Goal: Find specific page/section: Find specific page/section

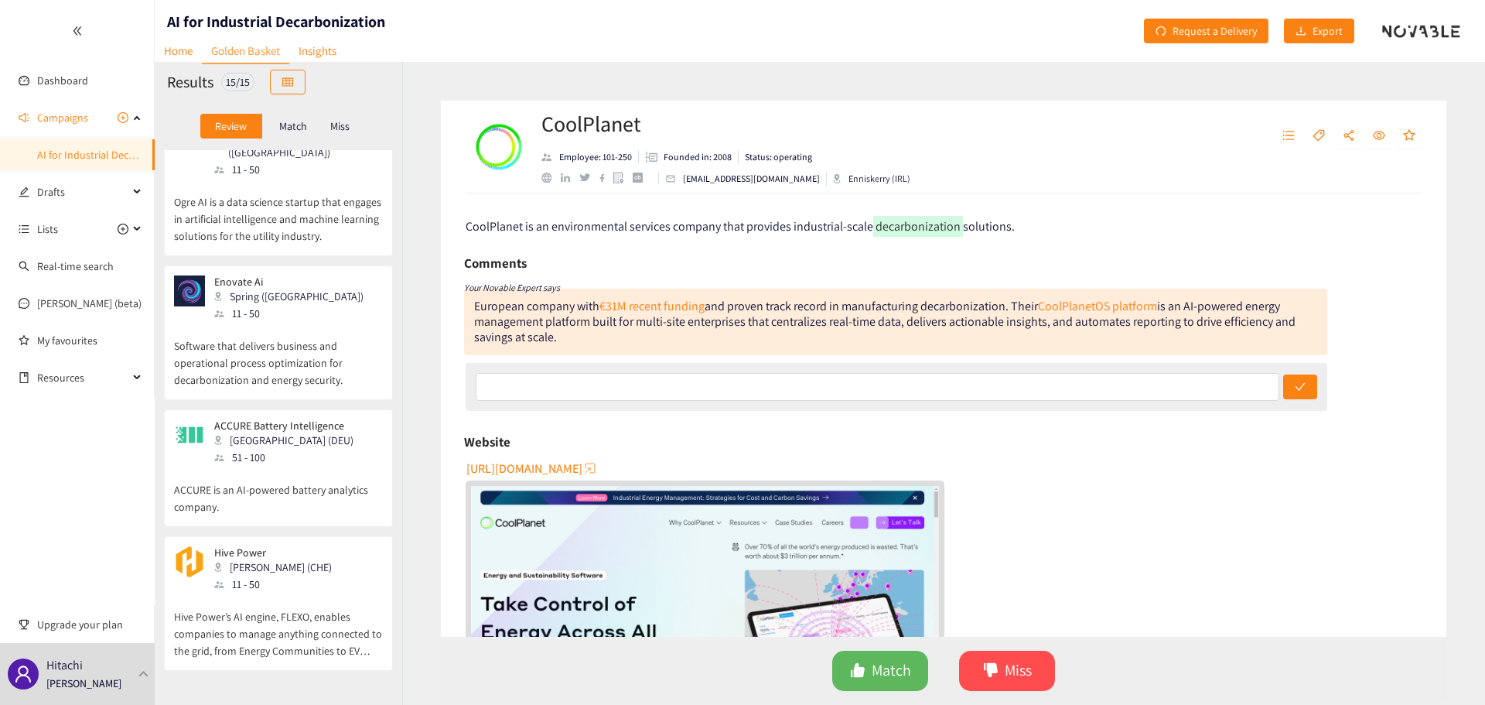
scroll to position [1565, 0]
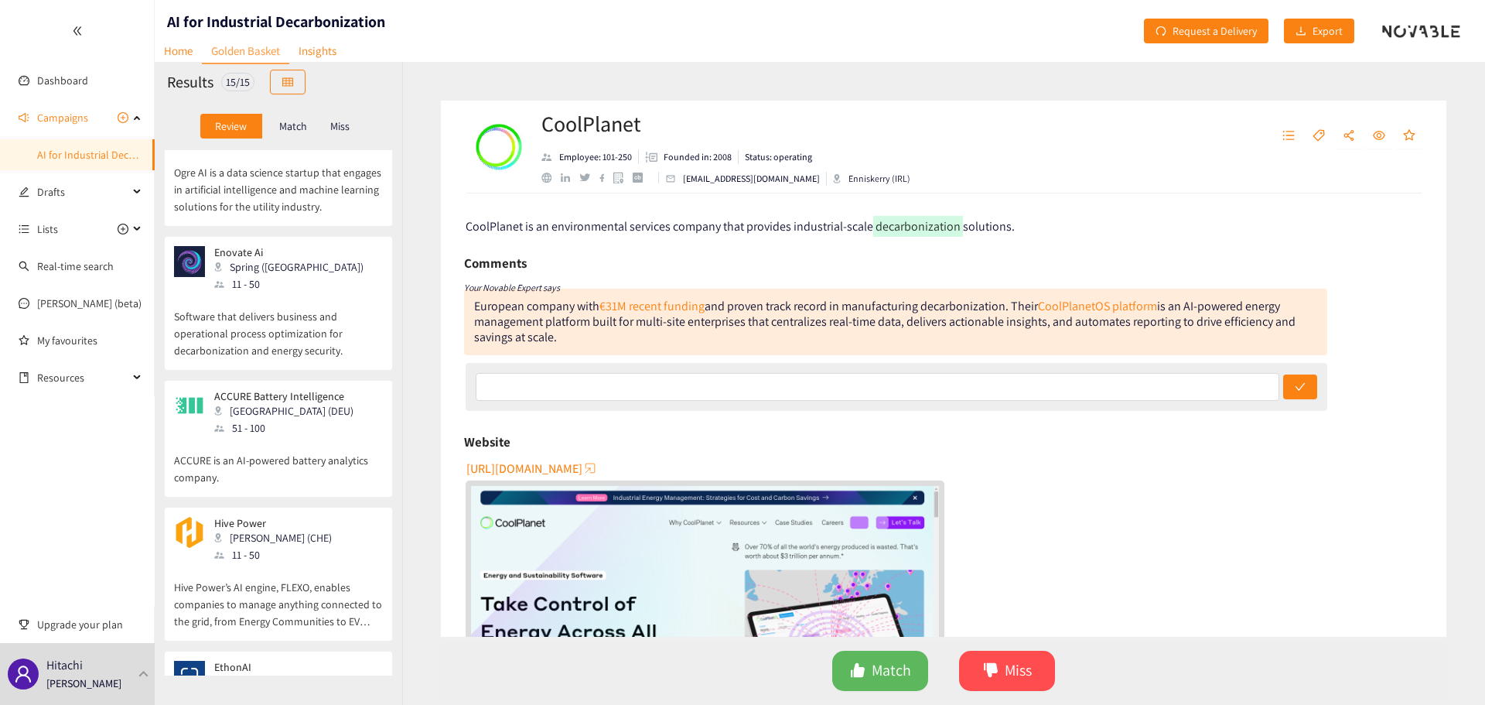
click at [299, 661] on div "EthonAI Zürich (CHE) 11 - 50" at bounding box center [278, 684] width 209 height 46
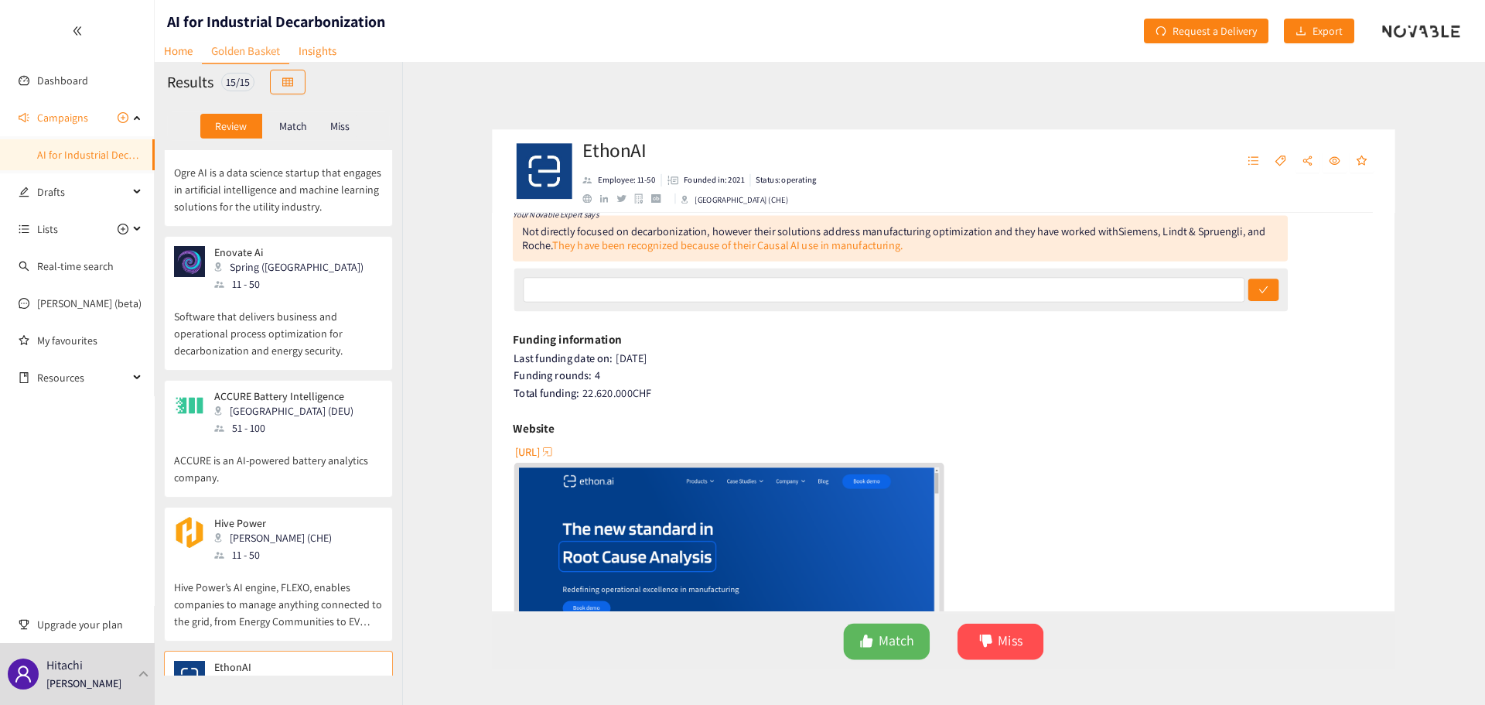
scroll to position [0, 0]
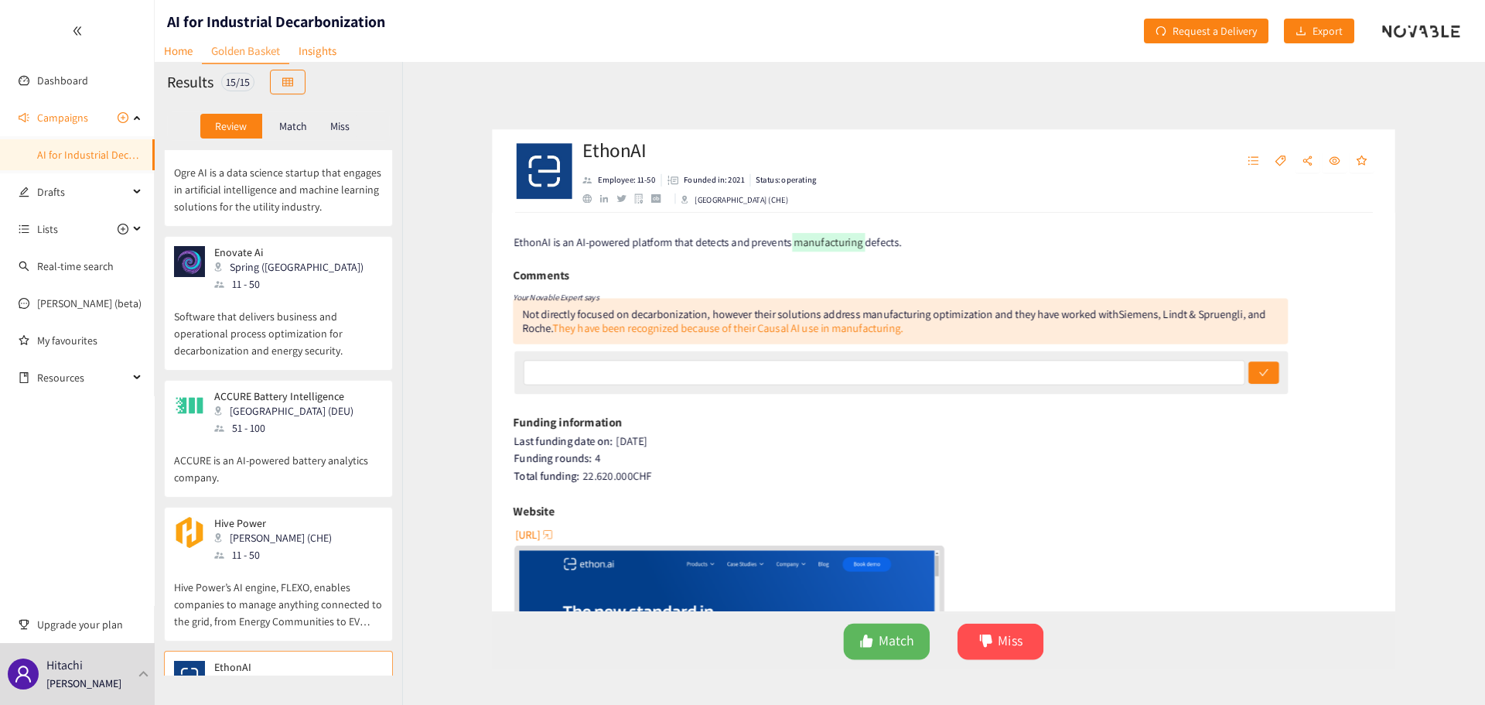
click at [589, 127] on h2 "EthonAI" at bounding box center [672, 123] width 261 height 31
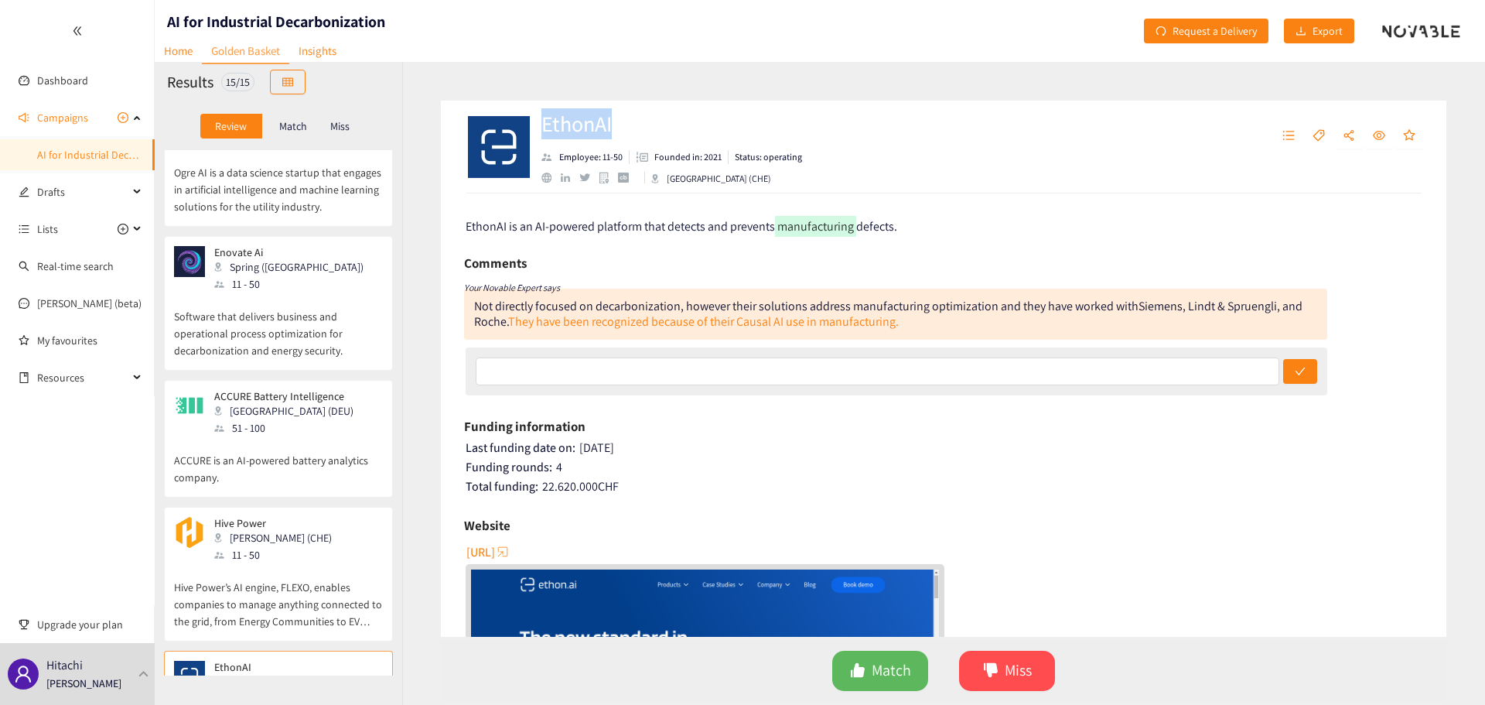
click at [589, 127] on h2 "EthonAI" at bounding box center [672, 123] width 261 height 31
copy h2 "EthonAI"
click at [419, 339] on div "EthonAI Employee: 11-50 Founded in: 2021 Status: operating Zürich (CHE) EthonAI…" at bounding box center [943, 383] width 1083 height 643
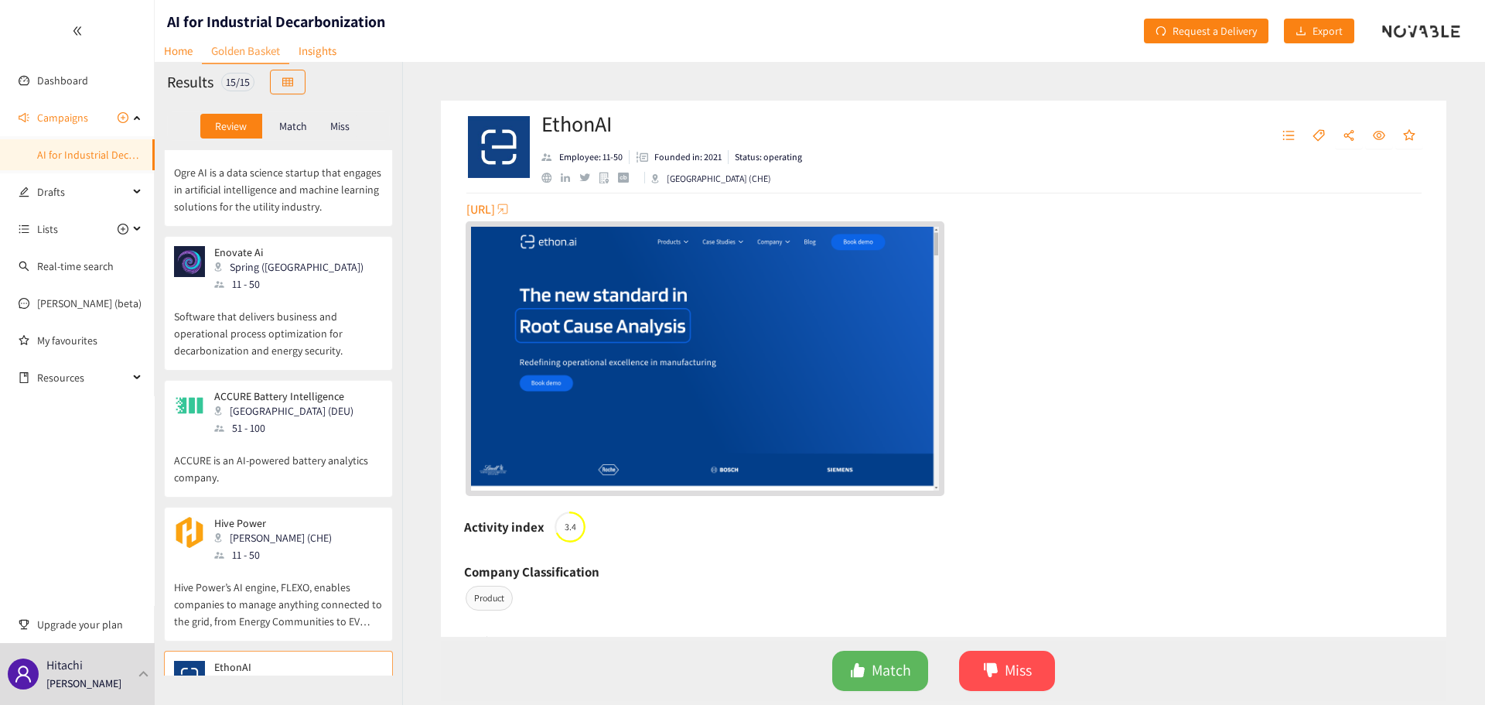
scroll to position [309, 0]
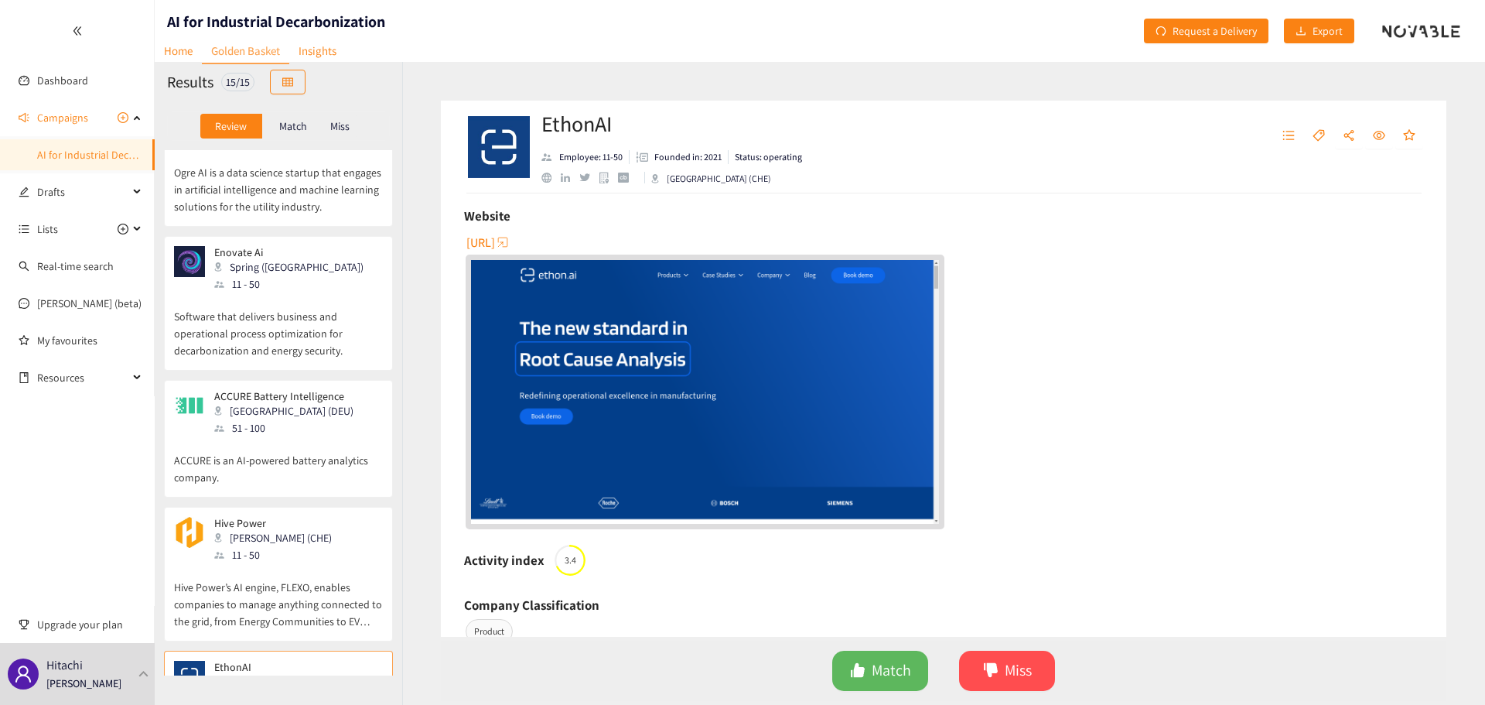
click at [495, 242] on span "https://ethon.ai" at bounding box center [481, 242] width 29 height 19
